Goal: Task Accomplishment & Management: Manage account settings

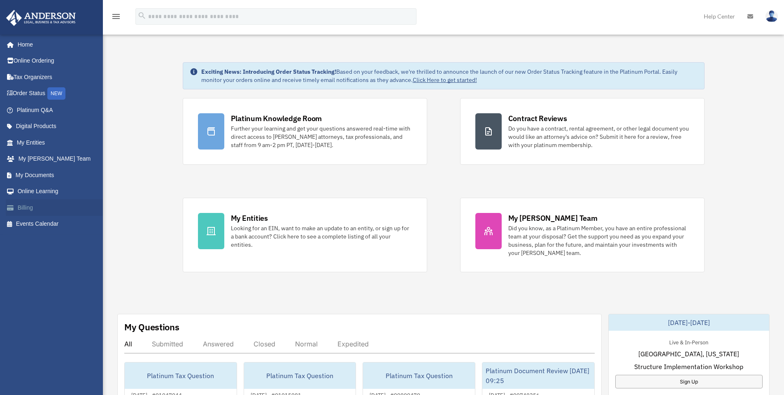
drag, startPoint x: 3080, startPoint y: 0, endPoint x: 25, endPoint y: 208, distance: 3062.0
click at [25, 208] on link "Billing arrow_drop_down" at bounding box center [67, 207] width 122 height 16
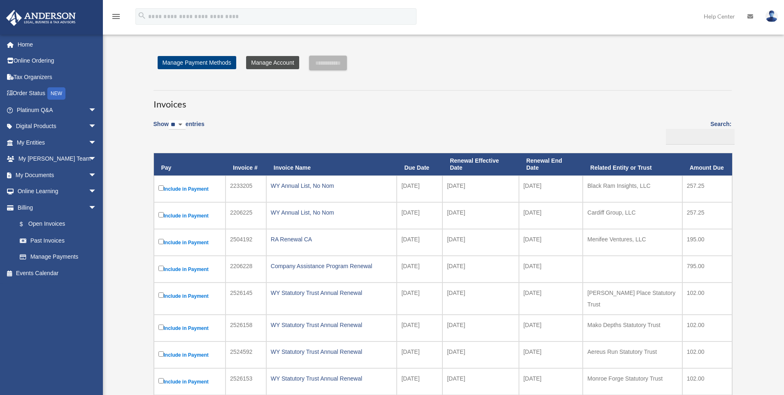
click at [258, 62] on link "Manage Account" at bounding box center [272, 62] width 53 height 13
